Goal: Check status: Check status

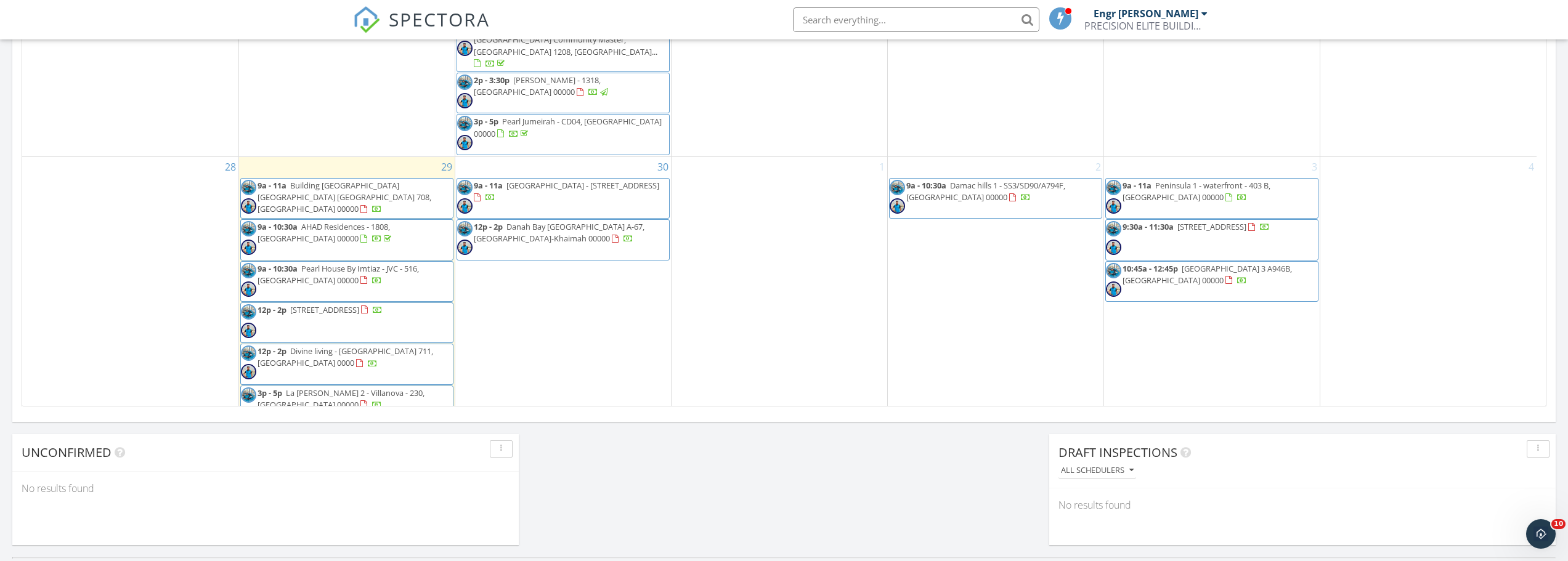
scroll to position [785, 0]
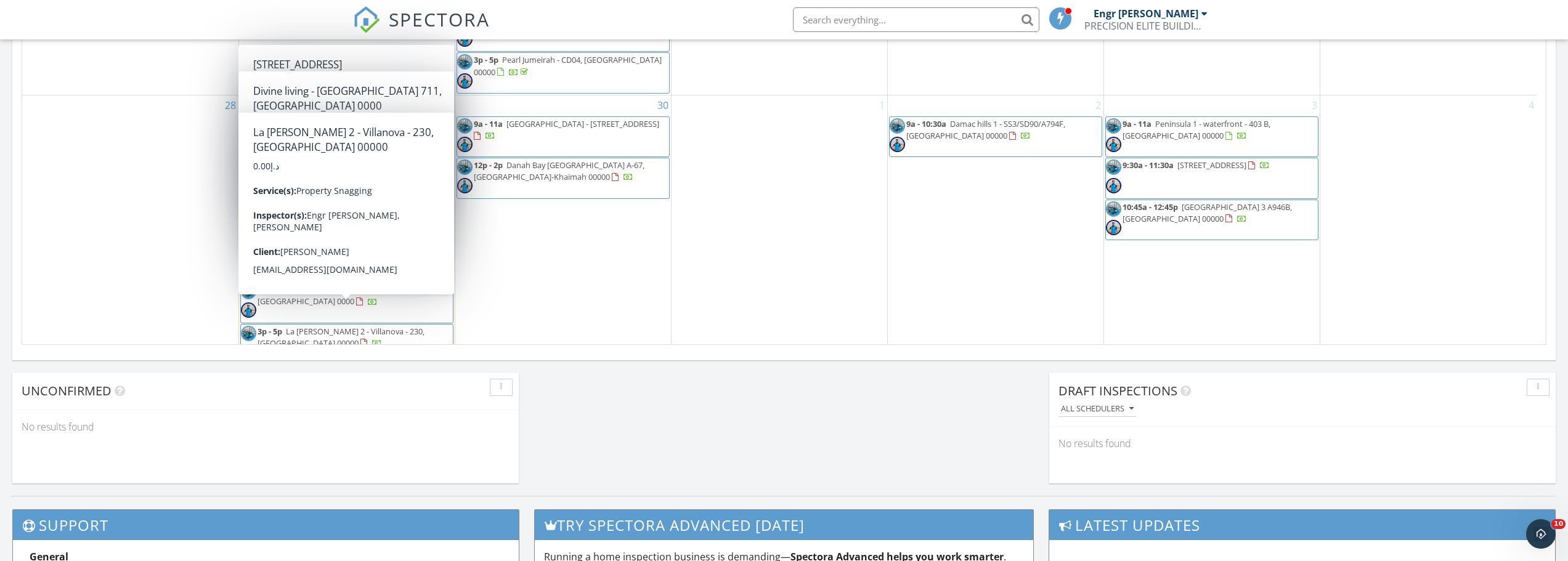
click at [150, 258] on div "28" at bounding box center [130, 231] width 216 height 271
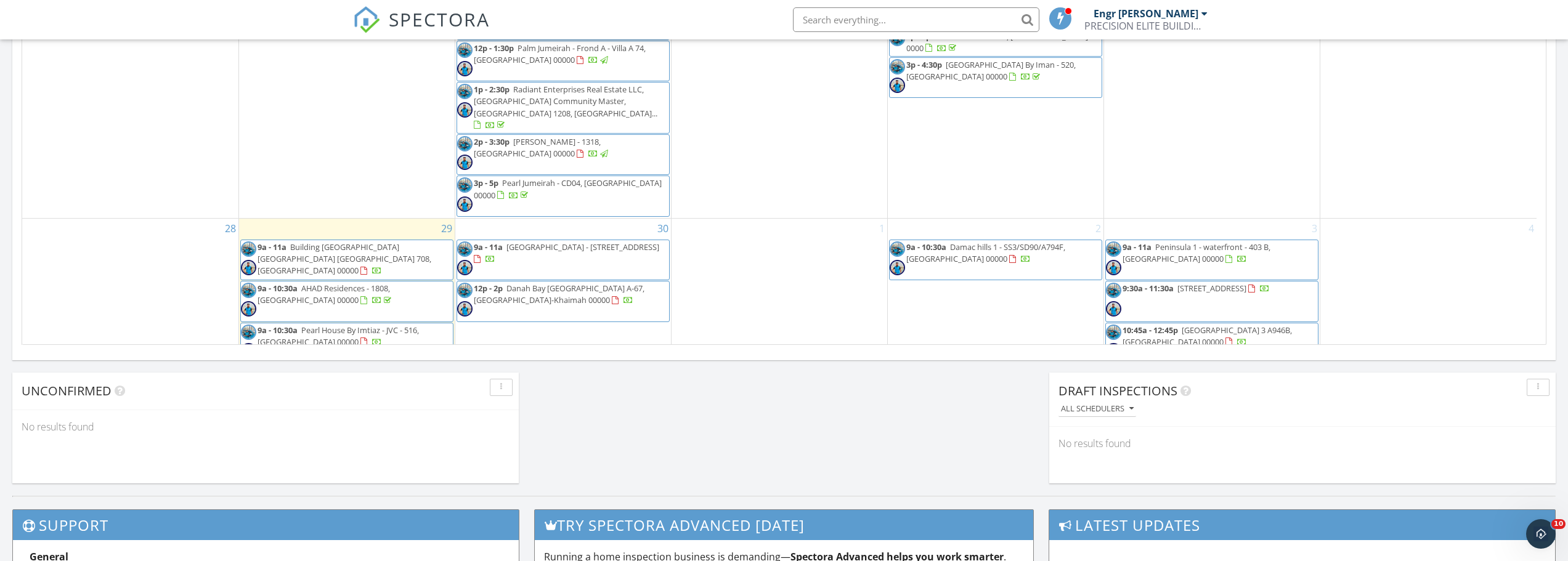
scroll to position [914, 0]
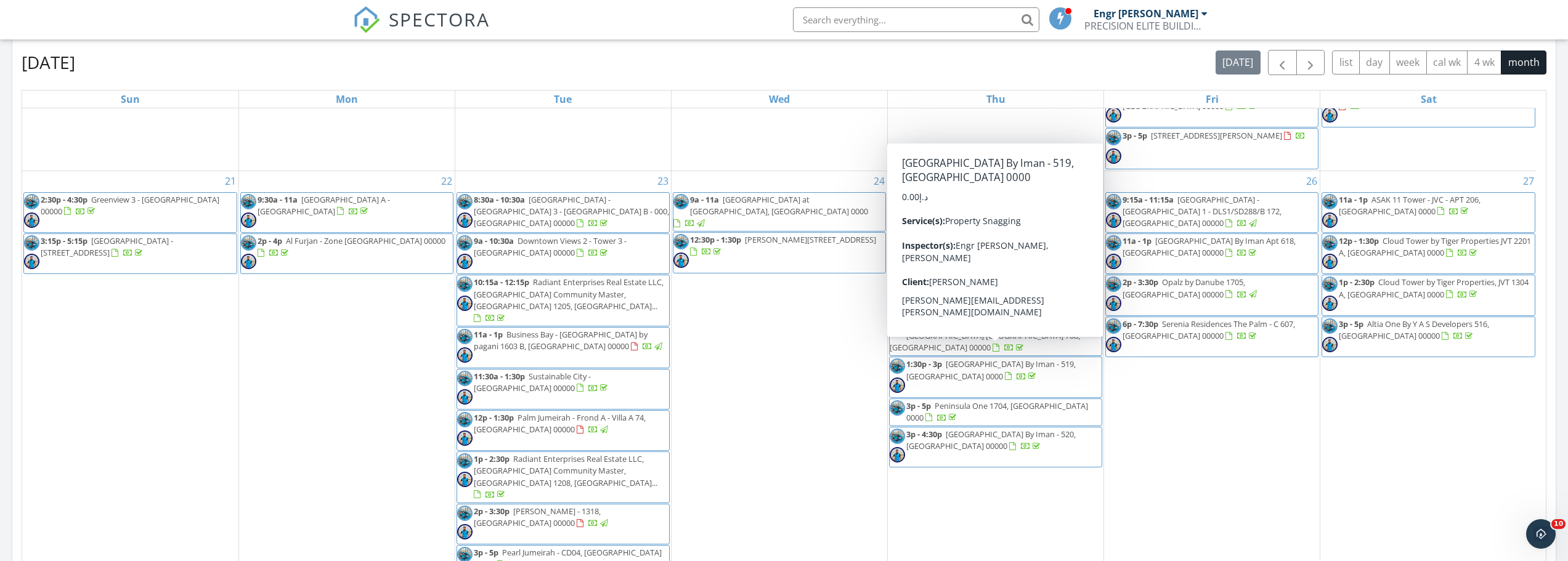
scroll to position [730, 0]
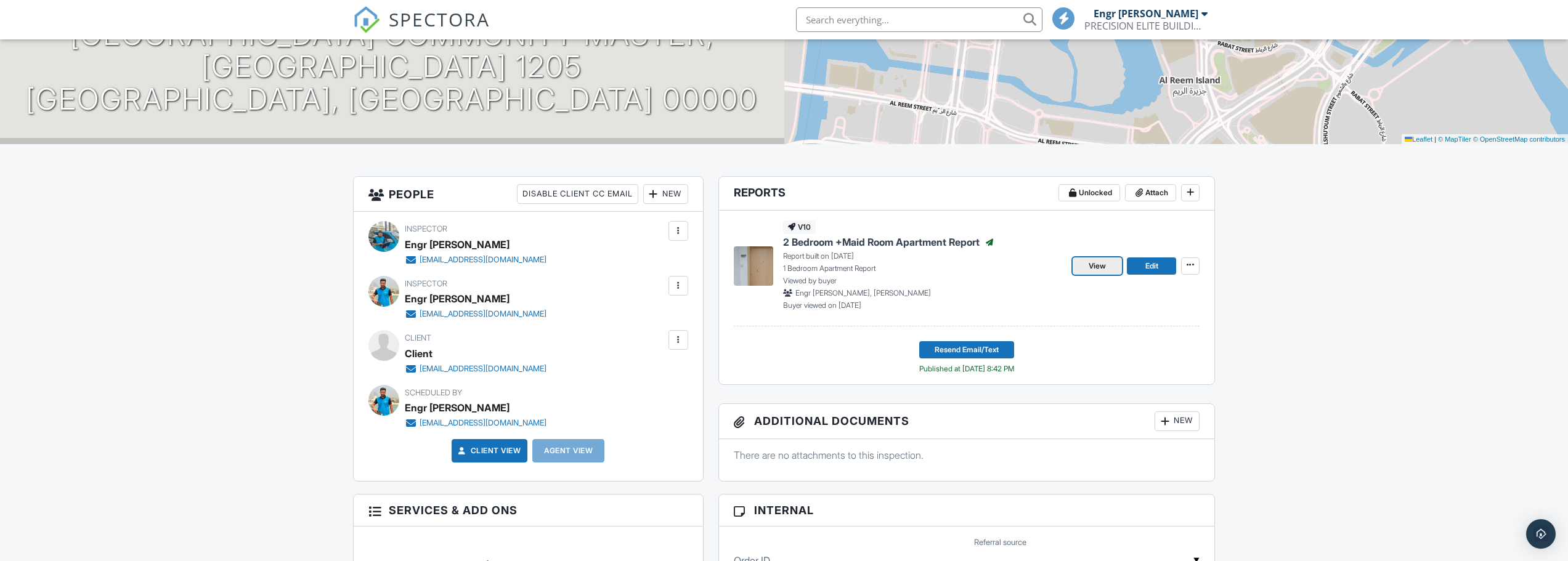
click at [1096, 270] on span "View" at bounding box center [1097, 266] width 17 height 12
